Goal: Find specific page/section: Find specific page/section

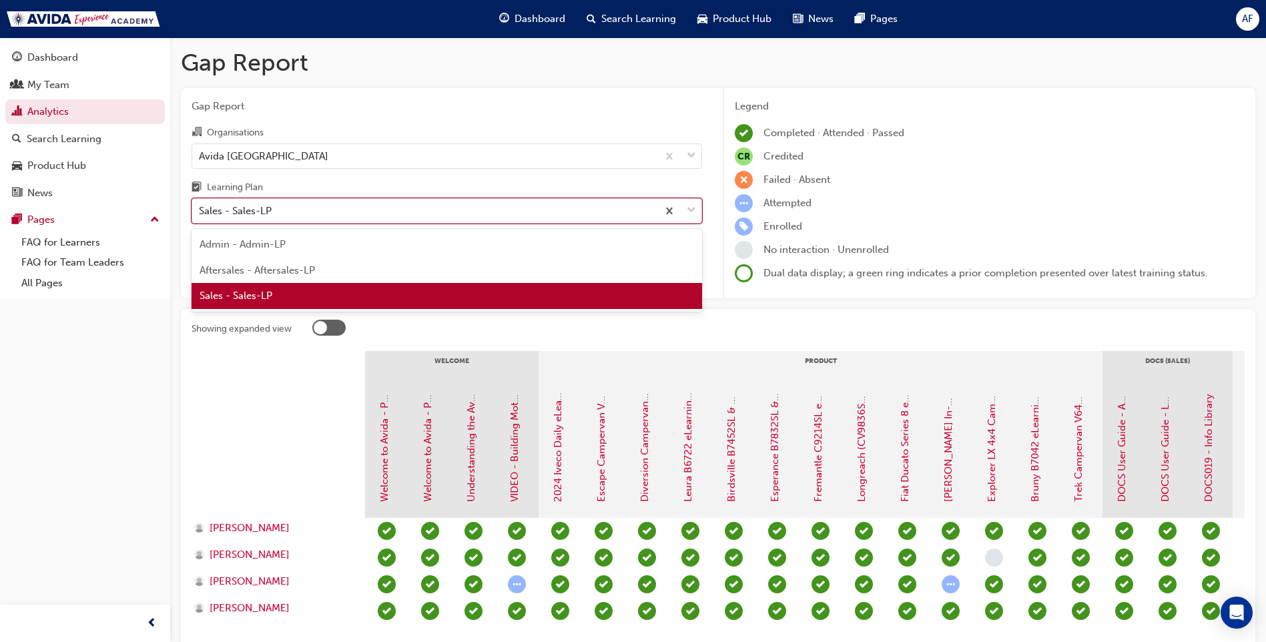
click at [495, 214] on div "Sales - Sales-LP" at bounding box center [424, 211] width 465 height 23
click at [200, 214] on input "Learning Plan option Sales - Sales-LP, selected. option Sales - Sales-LP focuse…" at bounding box center [199, 210] width 1 height 11
click at [413, 291] on div "Sales - Sales-LP" at bounding box center [447, 296] width 511 height 26
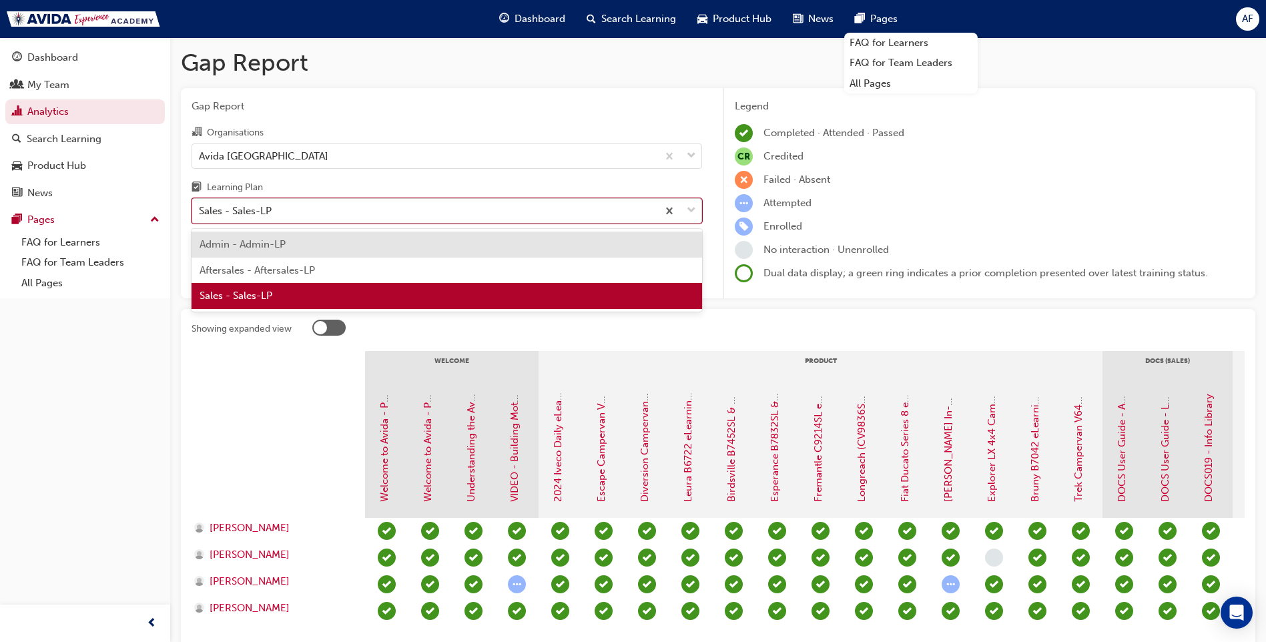
click at [411, 215] on div "Sales - Sales-LP" at bounding box center [424, 211] width 465 height 23
click at [200, 215] on input "Learning Plan option Sales - Sales-LP, selected. option Admin - Admin-LP focuse…" at bounding box center [199, 210] width 1 height 11
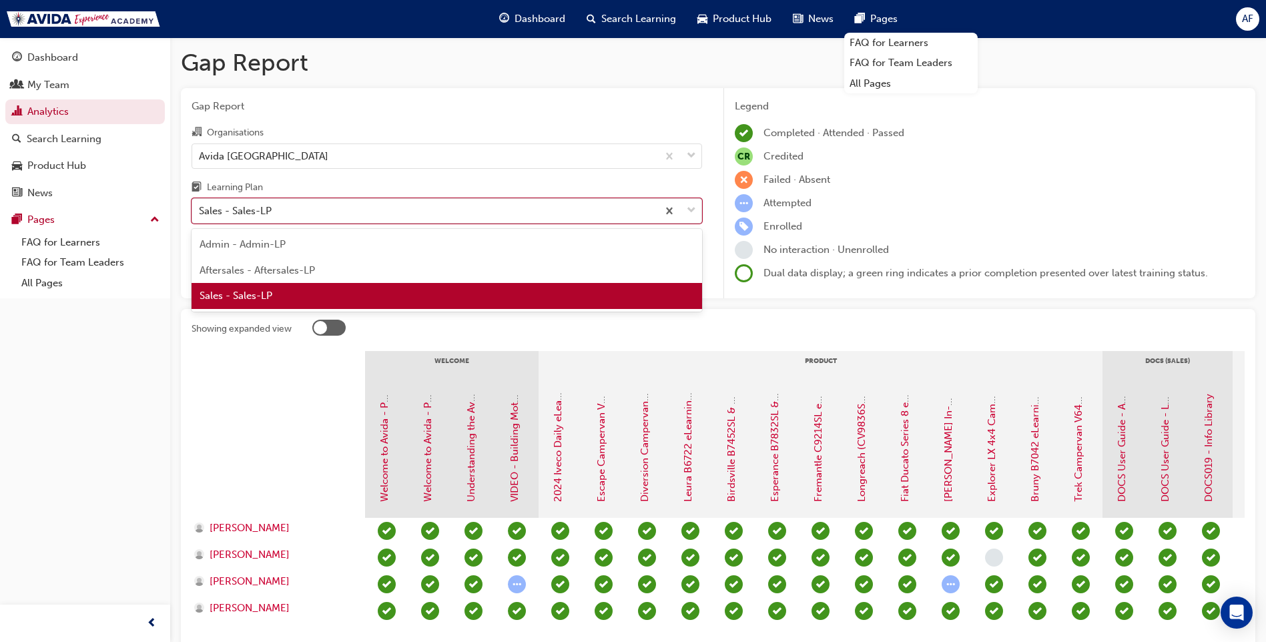
click at [337, 292] on div "Sales - Sales-LP" at bounding box center [447, 296] width 511 height 26
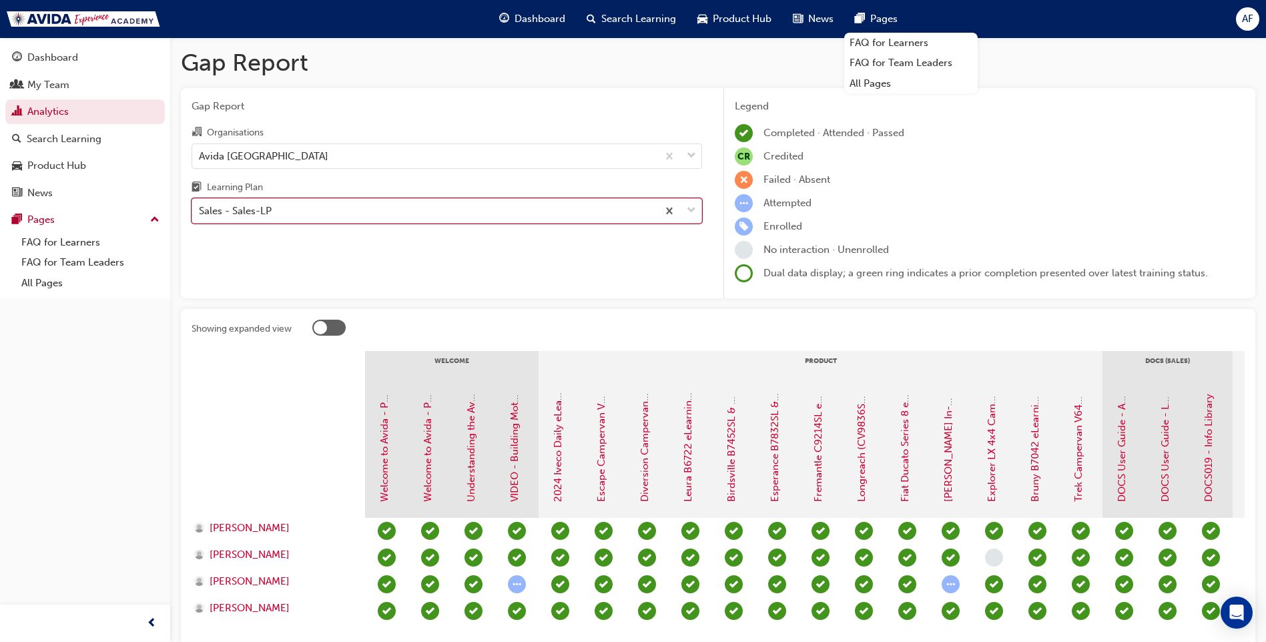
click at [540, 218] on div "Sales - Sales-LP" at bounding box center [424, 211] width 465 height 23
click at [200, 216] on input "Learning Plan option Sales - Sales-LP, selected. 0 results available. Select is…" at bounding box center [199, 210] width 1 height 11
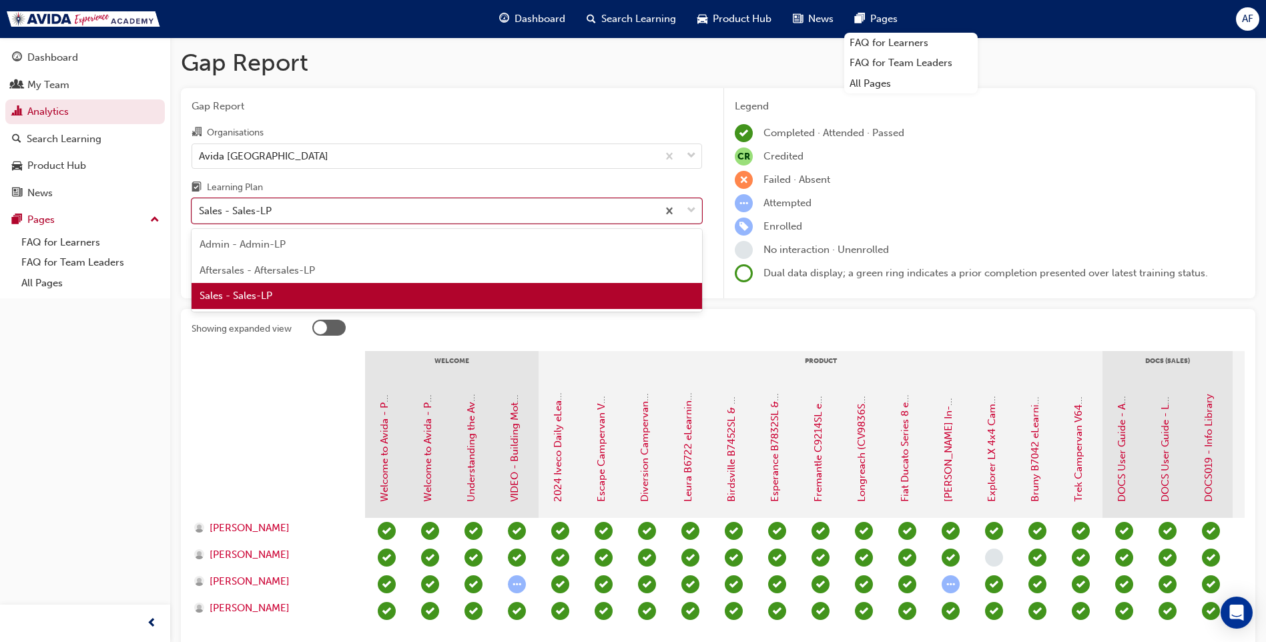
click at [341, 298] on div "Sales - Sales-LP" at bounding box center [447, 296] width 511 height 26
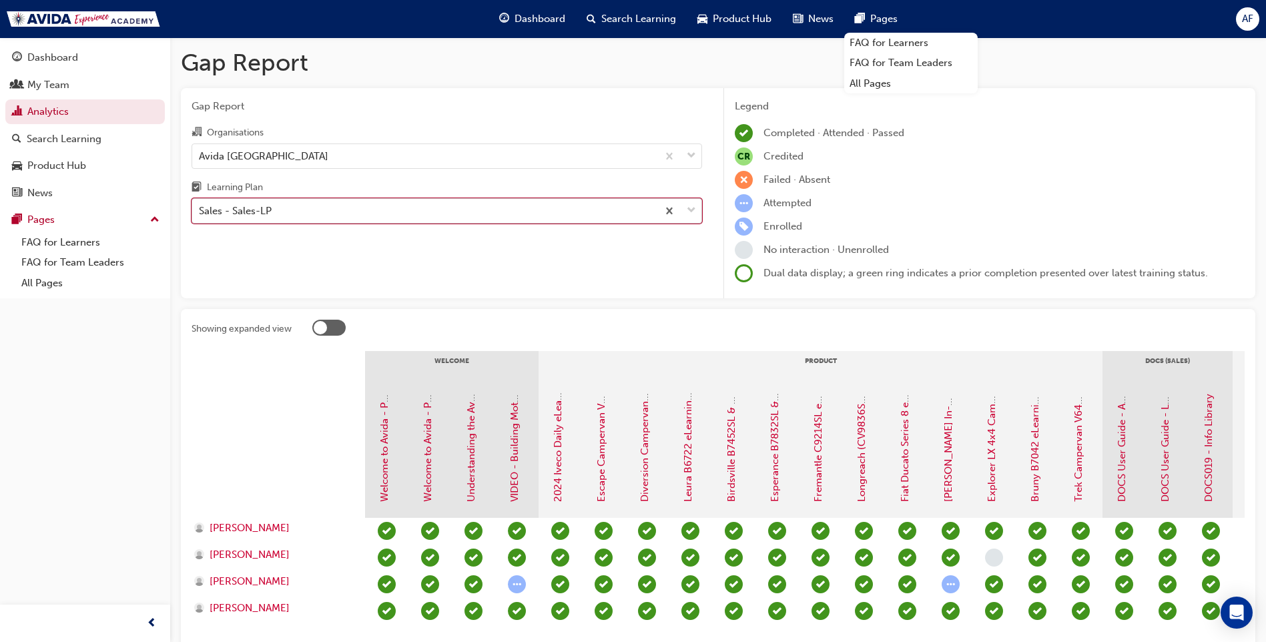
click at [449, 209] on div "Sales - Sales-LP" at bounding box center [424, 211] width 465 height 23
click at [200, 209] on input "Learning Plan option Sales - Sales-LP, selected. 0 results available. Select is…" at bounding box center [199, 210] width 1 height 11
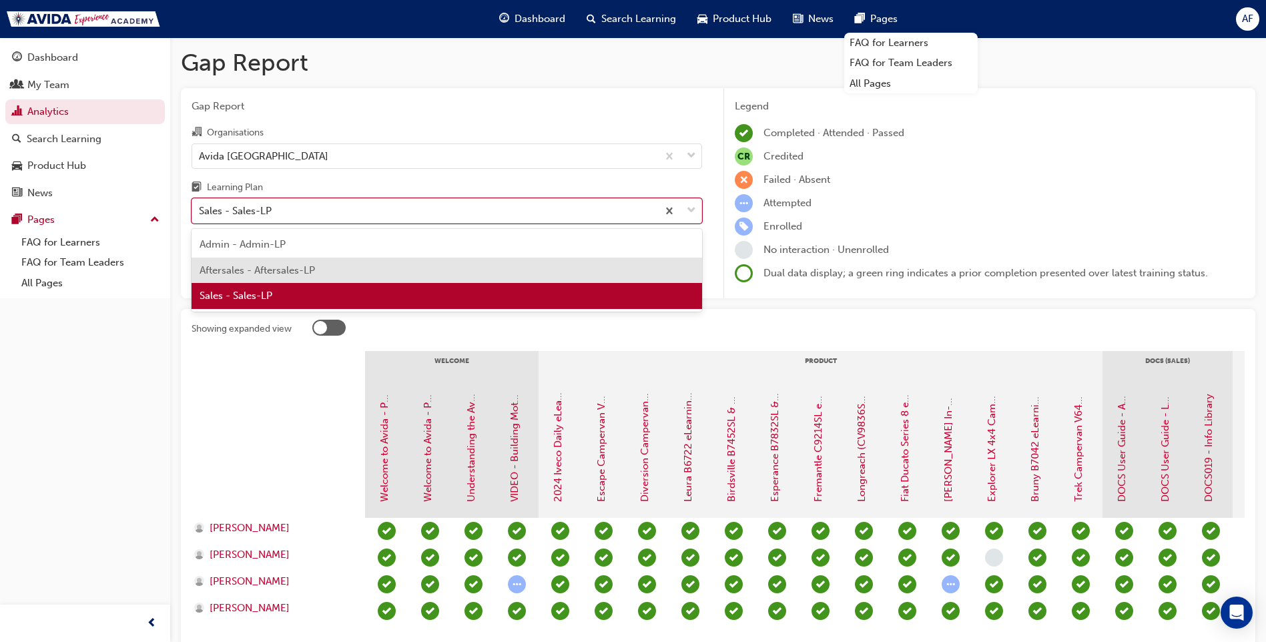
click at [372, 266] on div "Aftersales - Aftersales-LP" at bounding box center [447, 271] width 511 height 26
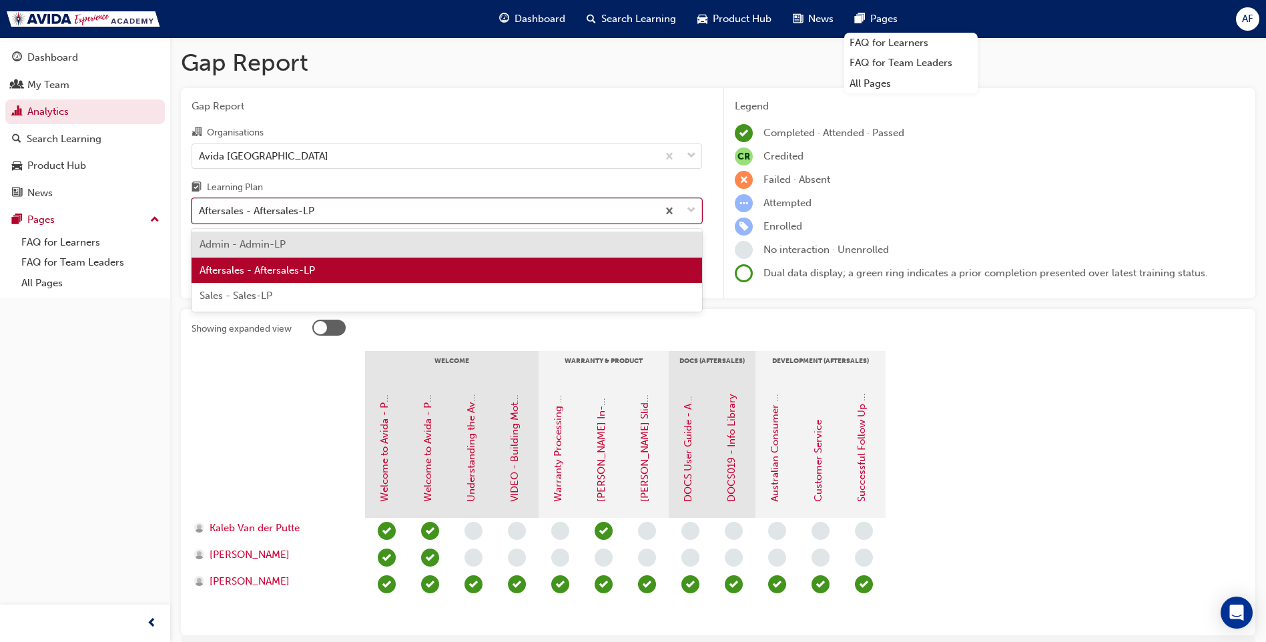
click at [421, 217] on div "Aftersales - Aftersales-LP" at bounding box center [424, 211] width 465 height 23
click at [200, 216] on input "Learning Plan option Aftersales - Aftersales-LP, selected. option Admin - Admin…" at bounding box center [199, 210] width 1 height 11
click at [316, 292] on div "Sales - Sales-LP" at bounding box center [447, 296] width 511 height 26
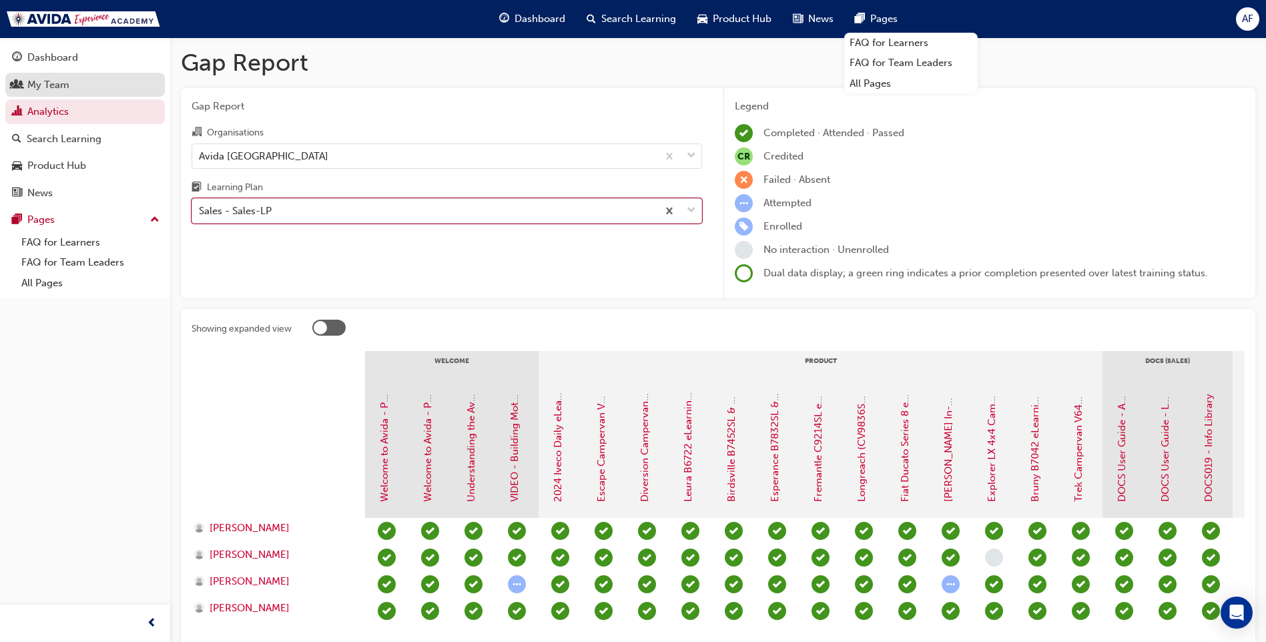
click at [47, 89] on div "My Team" at bounding box center [48, 84] width 42 height 15
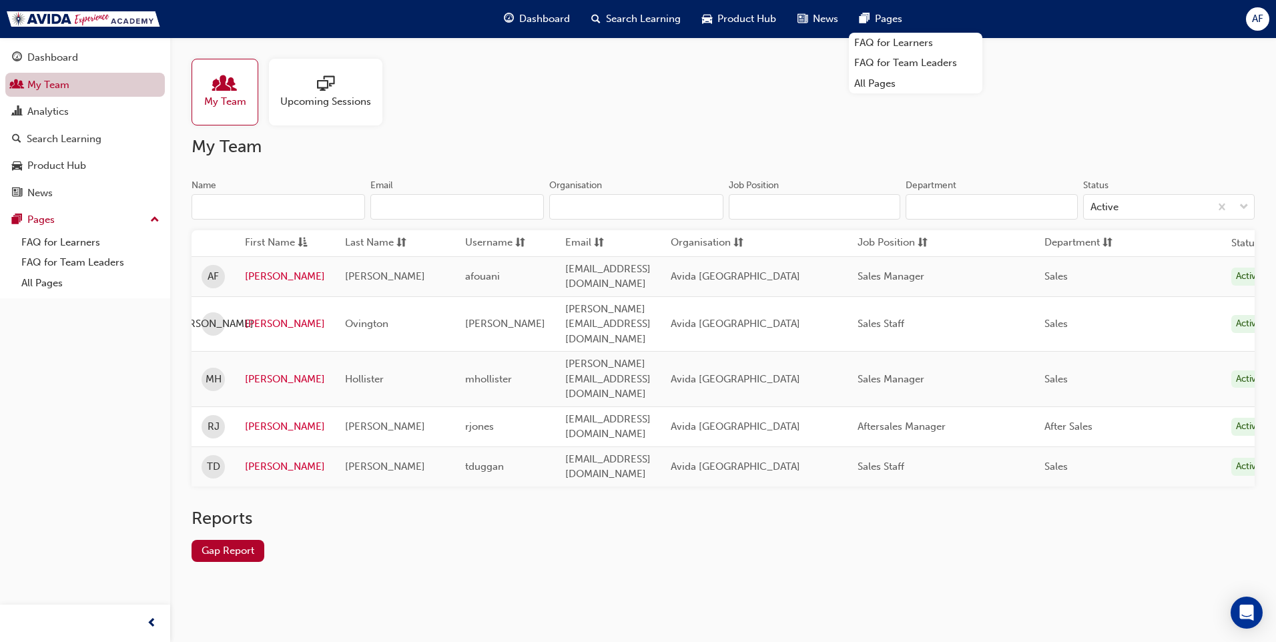
click at [58, 85] on link "My Team" at bounding box center [85, 85] width 160 height 25
